Goal: Task Accomplishment & Management: Manage account settings

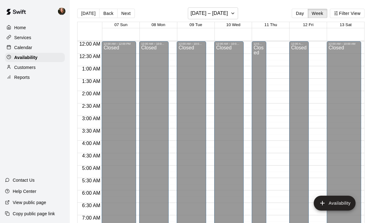
scroll to position [407, 0]
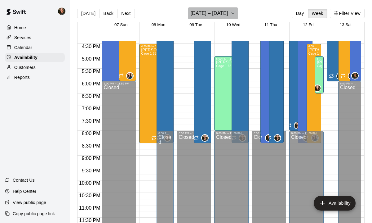
click at [235, 12] on icon "button" at bounding box center [232, 13] width 5 height 7
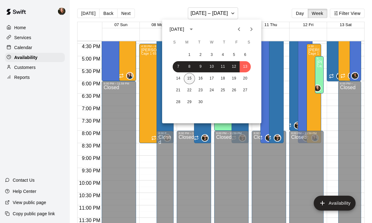
click at [190, 77] on button "15" at bounding box center [189, 78] width 11 height 11
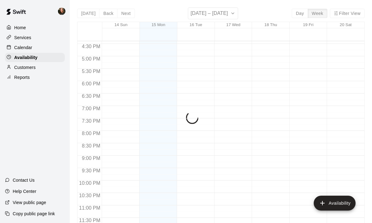
click at [28, 48] on p "Calendar" at bounding box center [23, 47] width 18 height 6
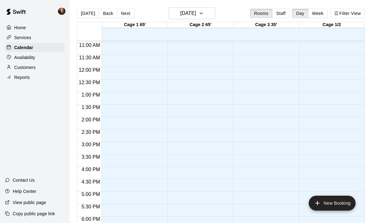
scroll to position [270, 0]
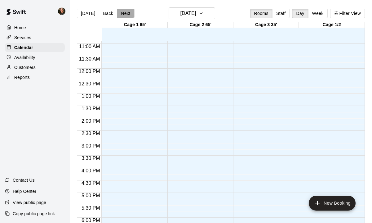
click at [121, 15] on button "Next" at bounding box center [125, 13] width 17 height 9
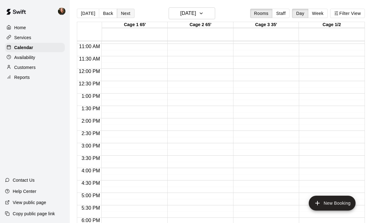
click at [121, 15] on button "Next" at bounding box center [125, 13] width 17 height 9
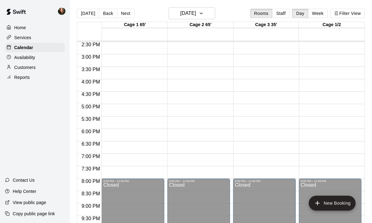
scroll to position [407, 0]
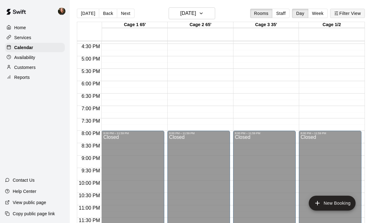
click at [351, 14] on button "Filter View" at bounding box center [347, 13] width 35 height 9
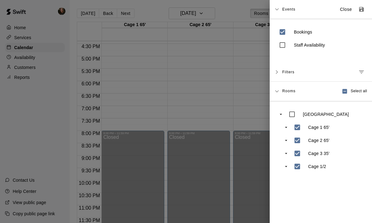
click at [363, 72] on icon "Manage filters" at bounding box center [361, 71] width 5 height 3
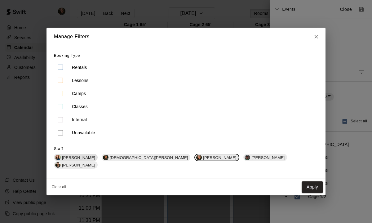
click at [98, 160] on span "[PERSON_NAME]" at bounding box center [79, 157] width 38 height 5
click at [147, 161] on div "[DEMOGRAPHIC_DATA][PERSON_NAME]" at bounding box center [147, 156] width 89 height 7
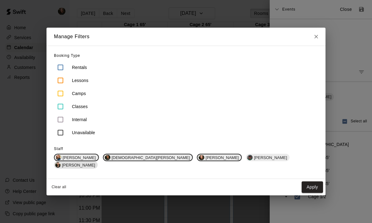
click at [98, 162] on span "[PERSON_NAME]" at bounding box center [79, 164] width 38 height 5
click at [302, 181] on button "Apply" at bounding box center [312, 186] width 21 height 11
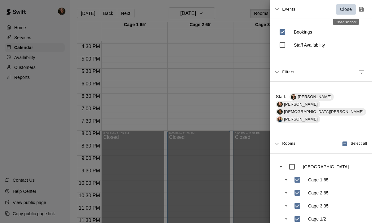
click at [346, 11] on p "Close" at bounding box center [346, 9] width 12 height 7
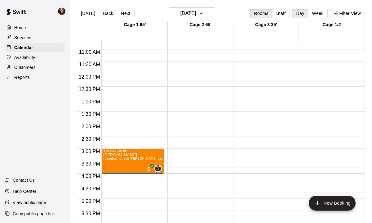
scroll to position [262, 0]
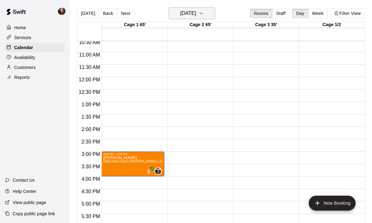
click at [202, 14] on icon "button" at bounding box center [201, 13] width 2 height 1
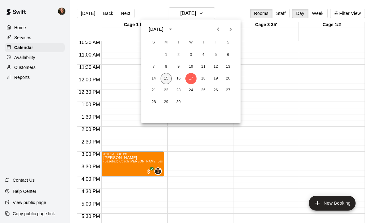
click at [166, 78] on button "15" at bounding box center [166, 78] width 11 height 11
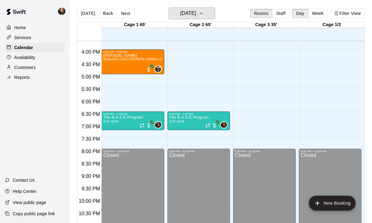
scroll to position [393, 0]
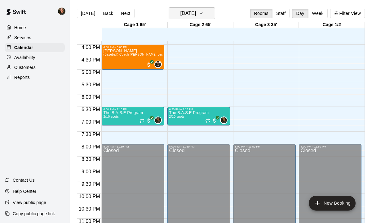
click at [204, 11] on icon "button" at bounding box center [201, 13] width 5 height 7
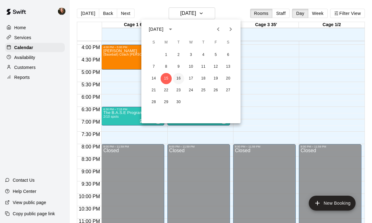
click at [180, 78] on button "16" at bounding box center [178, 78] width 11 height 11
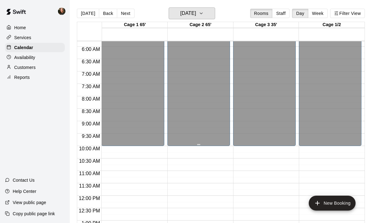
scroll to position [141, 0]
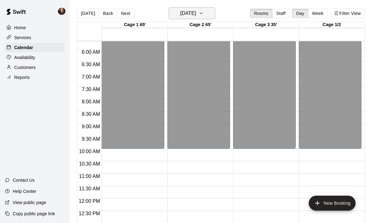
click at [204, 12] on icon "button" at bounding box center [201, 13] width 5 height 7
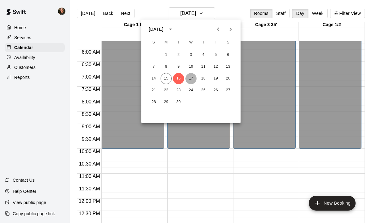
click at [192, 80] on button "17" at bounding box center [190, 78] width 11 height 11
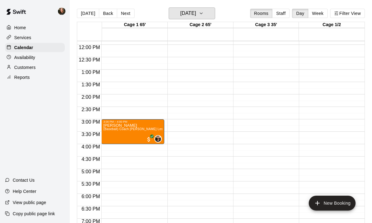
scroll to position [294, 0]
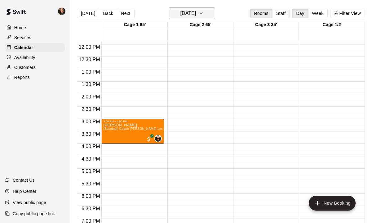
click at [204, 14] on icon "button" at bounding box center [201, 13] width 5 height 7
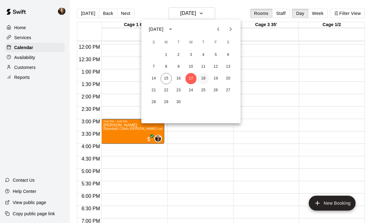
click at [205, 78] on button "18" at bounding box center [203, 78] width 11 height 11
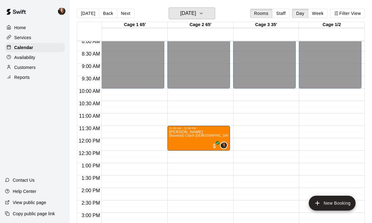
scroll to position [200, 0]
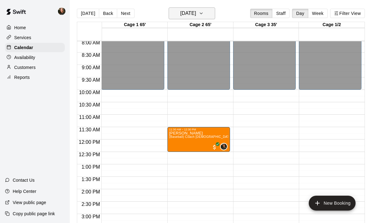
click at [204, 12] on icon "button" at bounding box center [201, 13] width 5 height 7
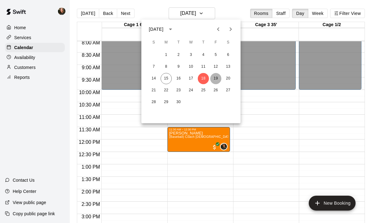
click at [215, 80] on button "19" at bounding box center [215, 78] width 11 height 11
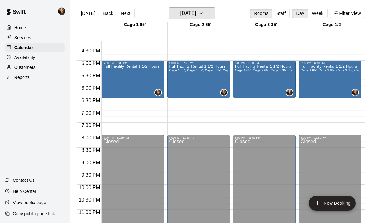
scroll to position [407, 0]
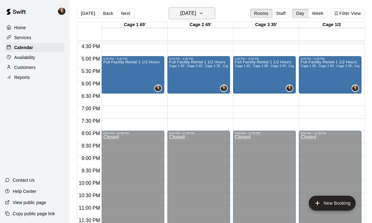
click at [204, 13] on icon "button" at bounding box center [201, 13] width 5 height 7
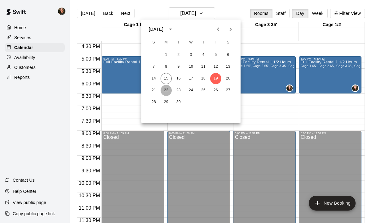
click at [166, 91] on button "22" at bounding box center [166, 90] width 11 height 11
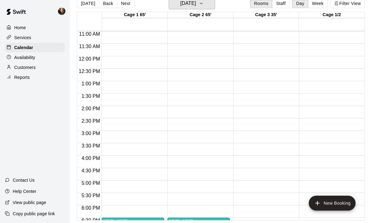
scroll to position [270, 0]
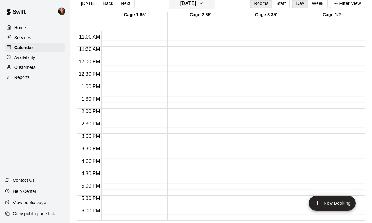
click at [204, 6] on icon "button" at bounding box center [201, 3] width 5 height 7
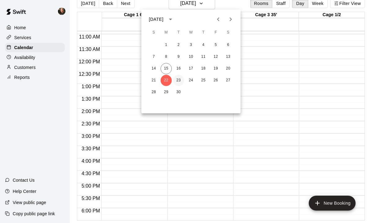
click at [179, 79] on button "23" at bounding box center [178, 80] width 11 height 11
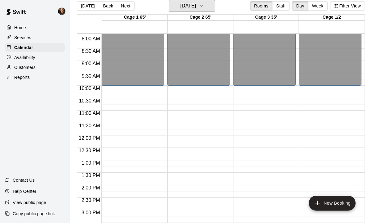
scroll to position [187, 0]
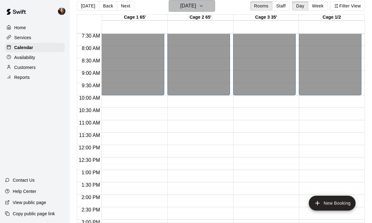
click at [204, 7] on icon "button" at bounding box center [201, 5] width 5 height 7
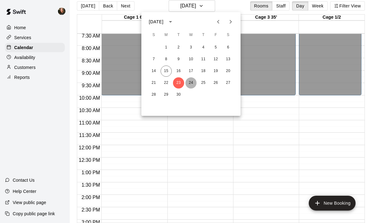
click at [191, 82] on button "24" at bounding box center [190, 82] width 11 height 11
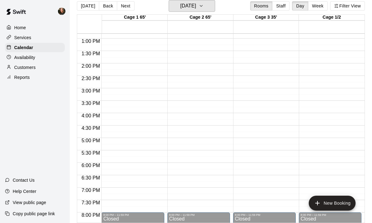
scroll to position [297, 0]
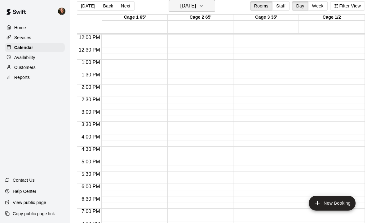
click at [204, 6] on icon "button" at bounding box center [201, 5] width 5 height 7
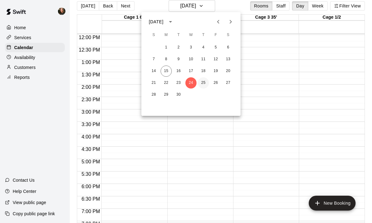
click at [203, 82] on button "25" at bounding box center [203, 82] width 11 height 11
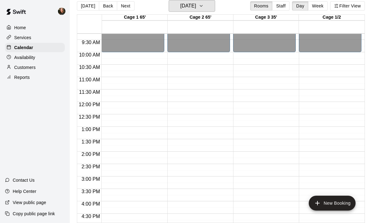
scroll to position [214, 0]
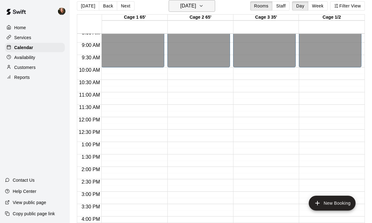
click at [204, 7] on icon "button" at bounding box center [201, 5] width 5 height 7
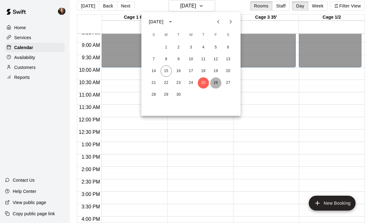
click at [214, 83] on button "26" at bounding box center [215, 82] width 11 height 11
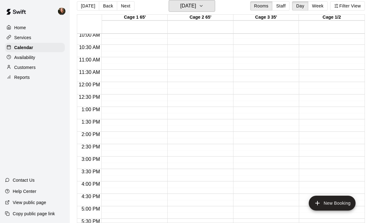
scroll to position [230, 0]
